Goal: Find specific page/section: Find specific page/section

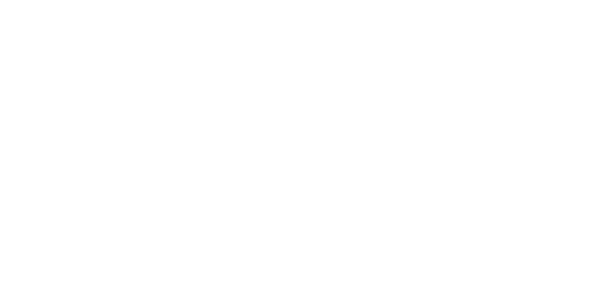
type input "incub"
